Goal: Transaction & Acquisition: Purchase product/service

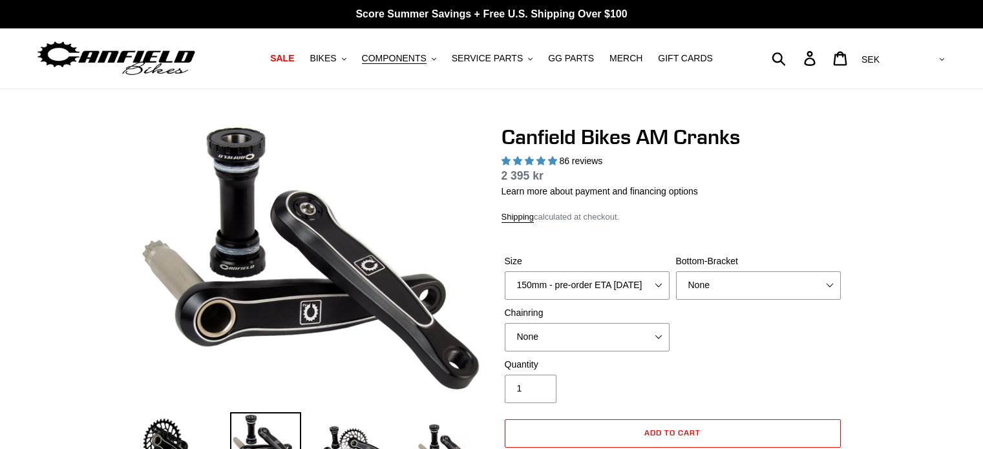
select select "highest-rating"
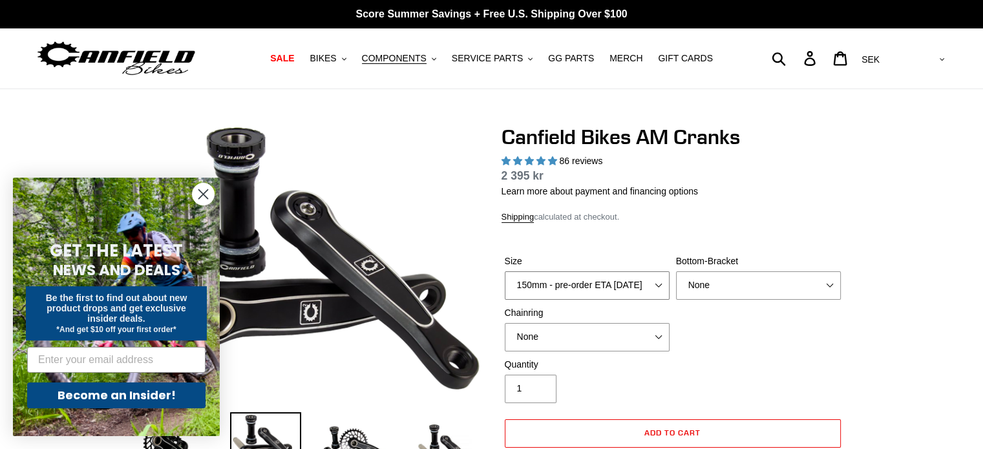
click at [626, 290] on select "150mm - pre-order ETA [DATE] 155mm - pre-order ETA [DATE] 160mm - pre-order ETA…" at bounding box center [587, 286] width 165 height 28
select select "160mm - pre-order ETA [DATE]"
click at [505, 272] on select "150mm - pre-order ETA [DATE] 155mm - pre-order ETA [DATE] 160mm - pre-order ETA…" at bounding box center [587, 286] width 165 height 28
click at [728, 283] on select "None BSA Threaded 68/73mm Press Fit PF92" at bounding box center [758, 286] width 165 height 28
click at [725, 283] on select "None BSA Threaded 68/73mm Press Fit PF92" at bounding box center [758, 286] width 165 height 28
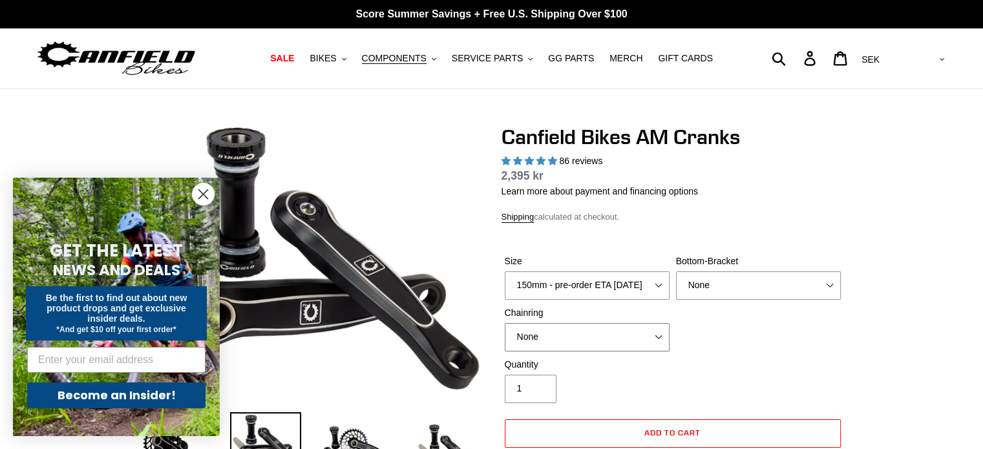
click at [621, 325] on select "None 30t Round (Boost 148) 30t Oval (Boost 148) 32t Round (Boost 148) 32t Oval …" at bounding box center [587, 337] width 165 height 28
click at [714, 336] on div "Size 150mm - pre-order ETA [DATE] 155mm - pre-order ETA [DATE] 160mm - pre-orde…" at bounding box center [673, 306] width 343 height 103
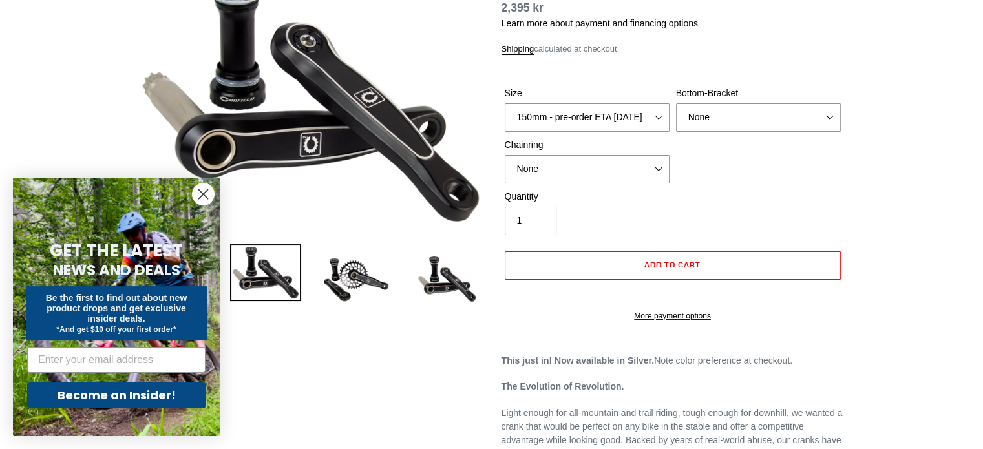
scroll to position [194, 0]
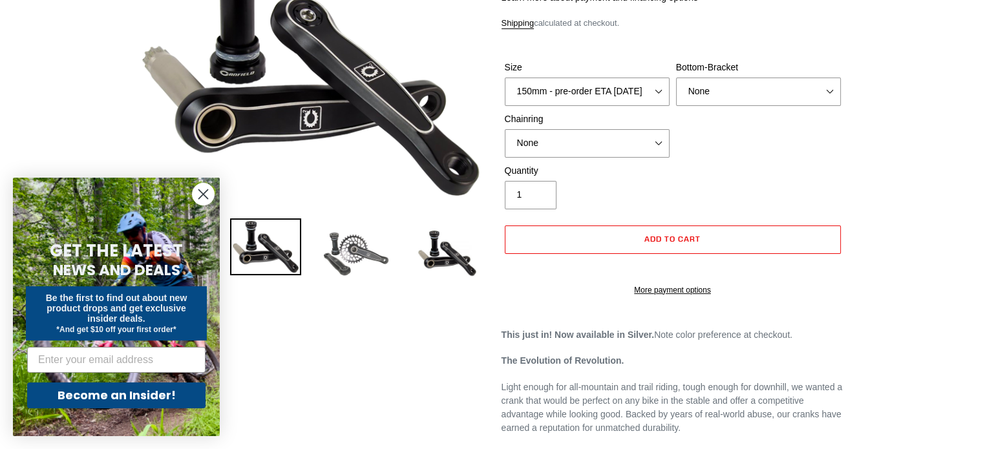
click at [347, 269] on img at bounding box center [356, 254] width 71 height 71
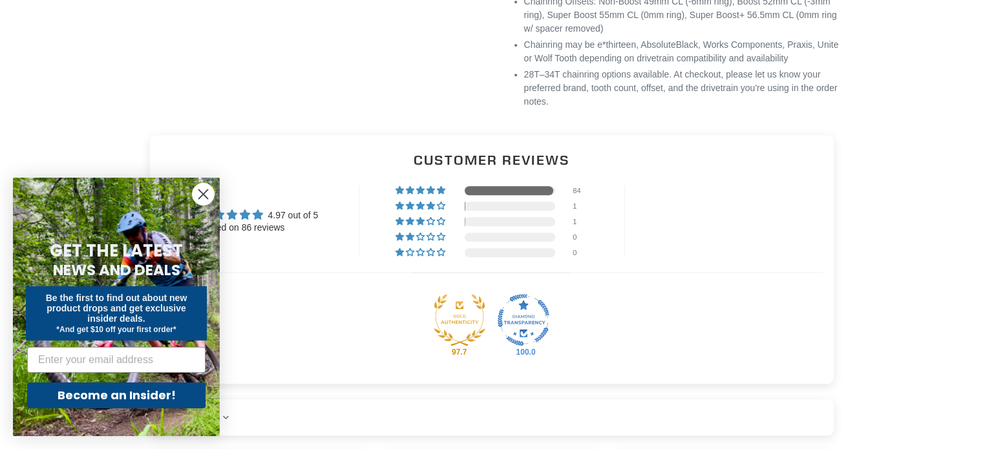
scroll to position [1293, 0]
